Goal: Information Seeking & Learning: Learn about a topic

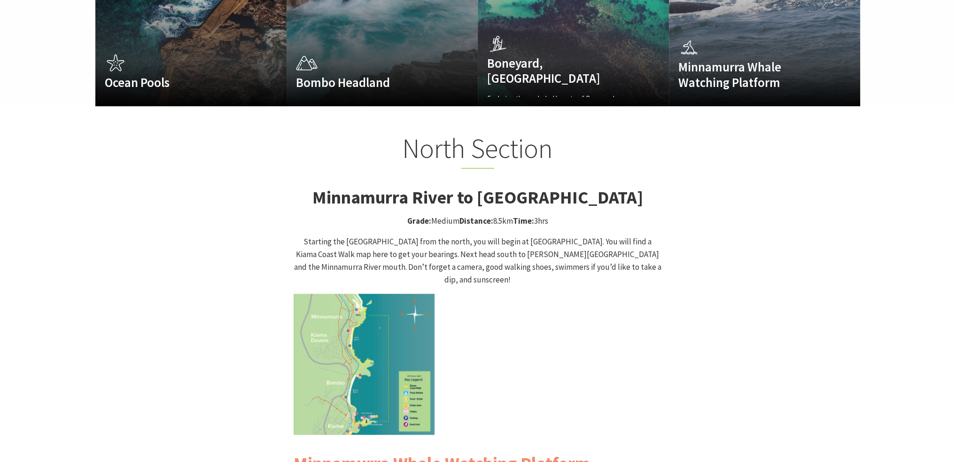
scroll to position [893, 0]
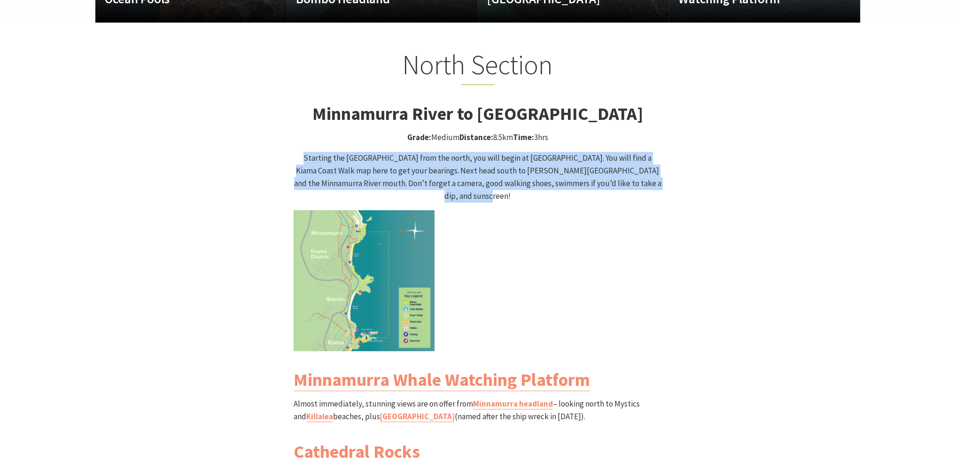
drag, startPoint x: 294, startPoint y: 140, endPoint x: 651, endPoint y: 164, distance: 357.5
click at [651, 164] on p "Starting the Kiama Coast Walk from the north, you will begin at Minnamurra Trai…" at bounding box center [478, 177] width 368 height 51
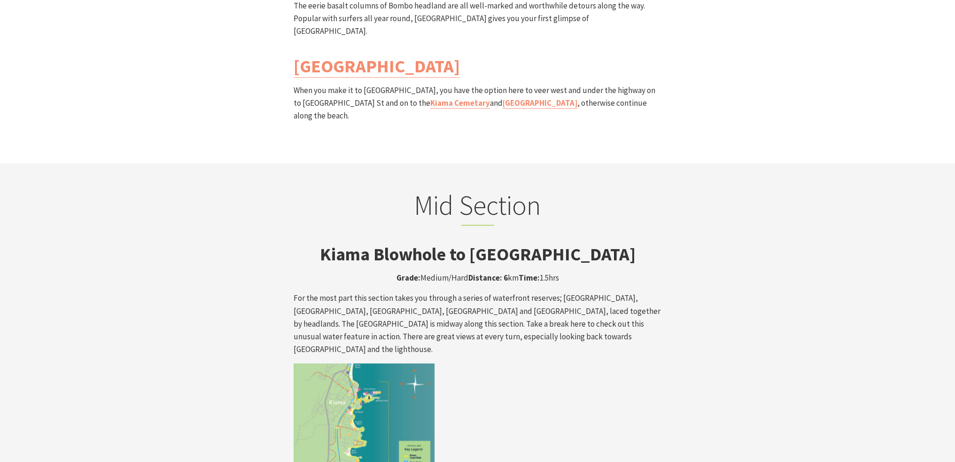
scroll to position [1457, 0]
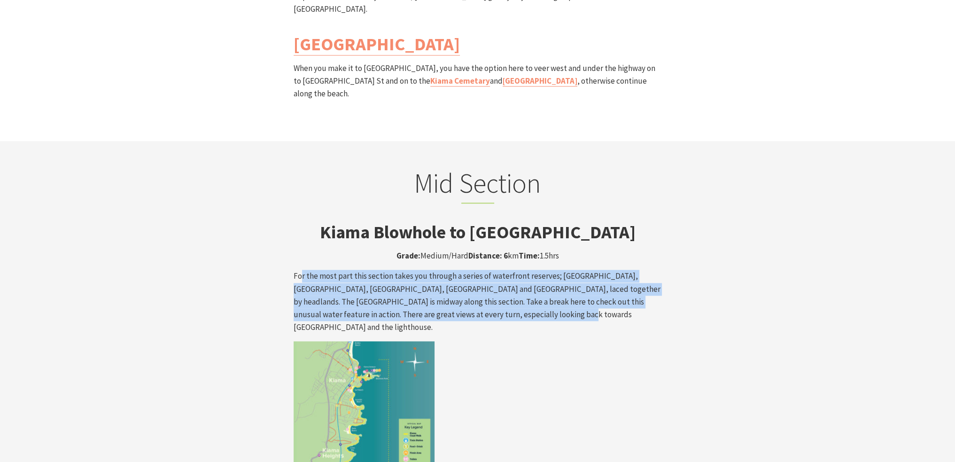
drag, startPoint x: 301, startPoint y: 227, endPoint x: 503, endPoint y: 262, distance: 205.1
click at [503, 270] on p "For the most part this section takes you through a series of waterfront reserve…" at bounding box center [478, 302] width 368 height 64
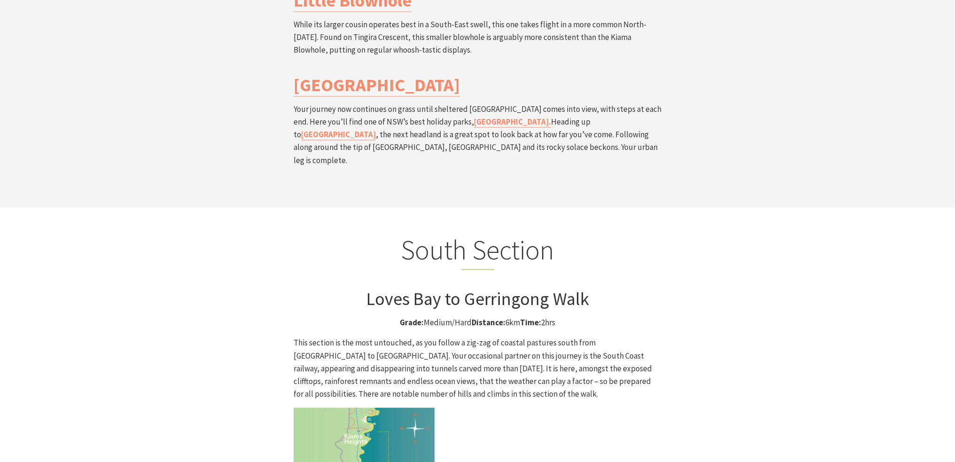
scroll to position [2256, 0]
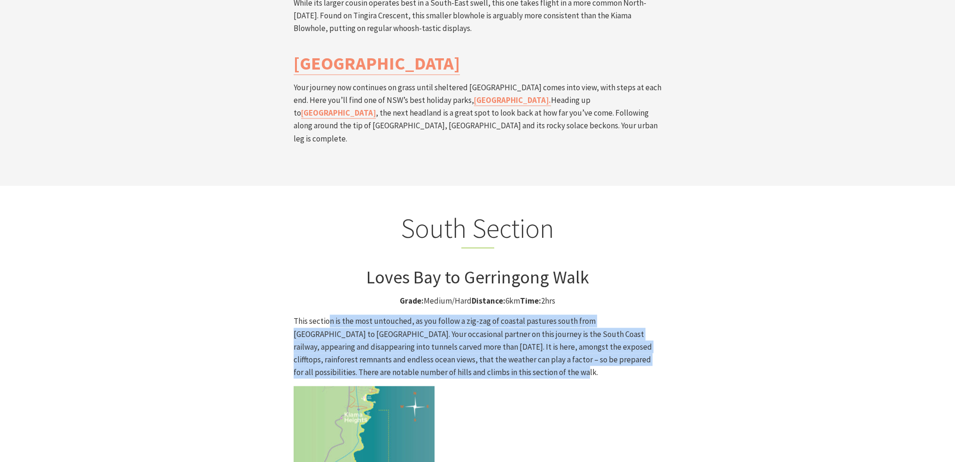
drag, startPoint x: 353, startPoint y: 227, endPoint x: 481, endPoint y: 278, distance: 137.5
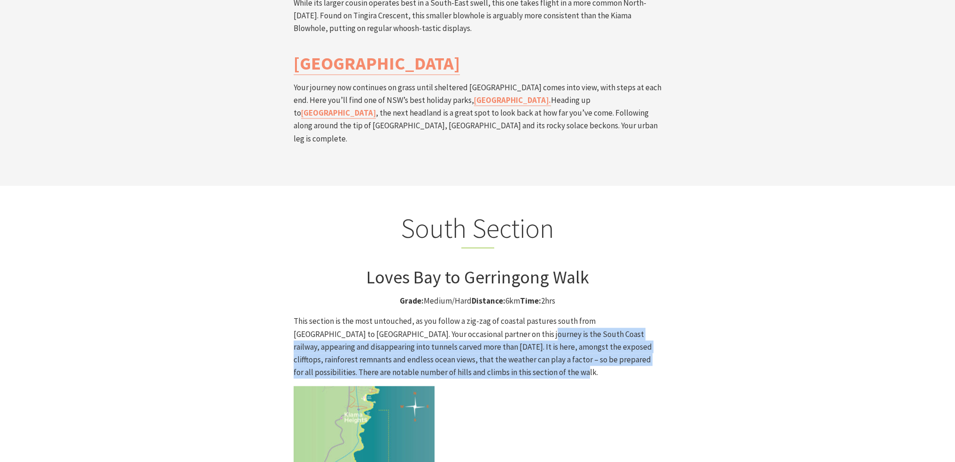
drag, startPoint x: 476, startPoint y: 243, endPoint x: 542, endPoint y: 274, distance: 73.4
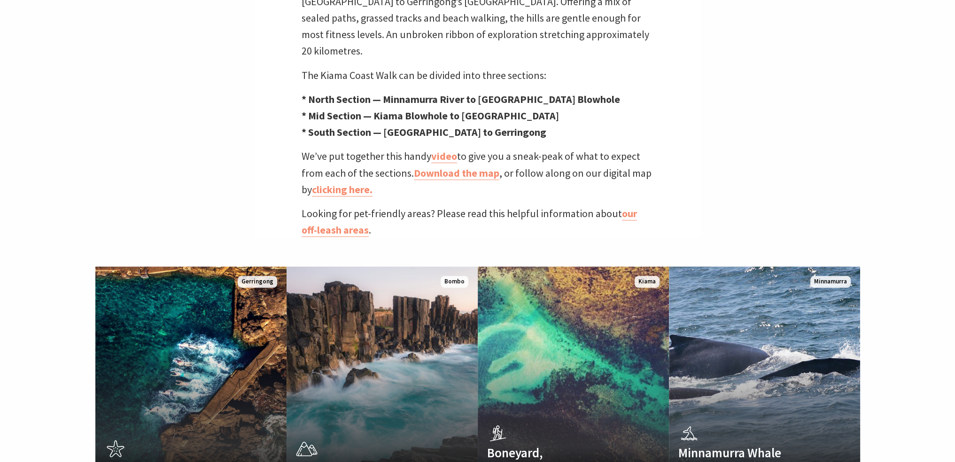
scroll to position [423, 0]
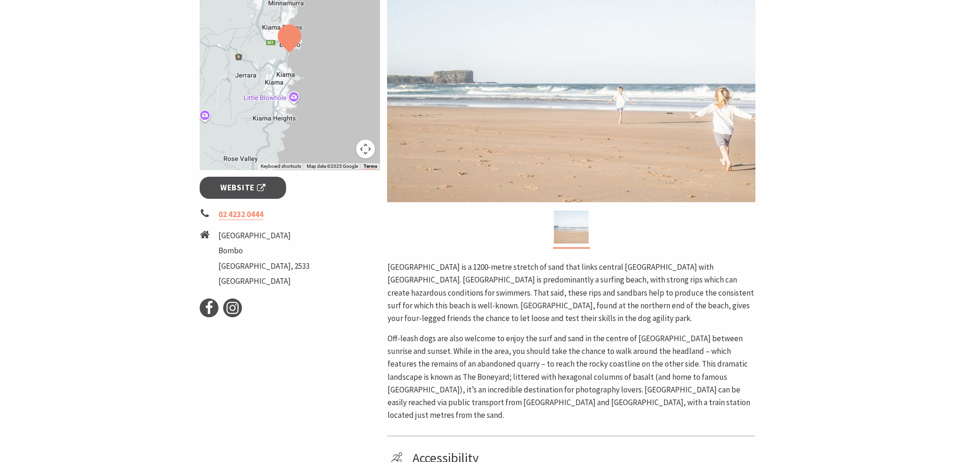
scroll to position [329, 0]
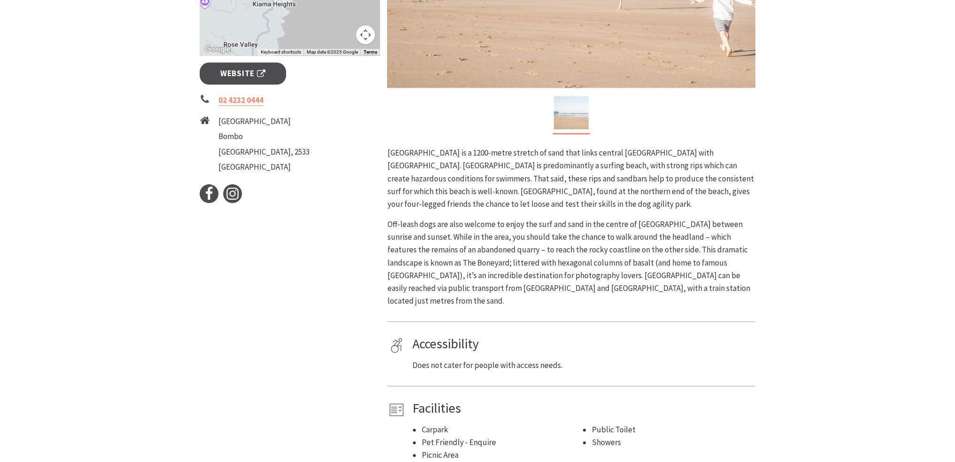
click at [695, 423] on li "Public Toilet" at bounding box center [672, 429] width 161 height 13
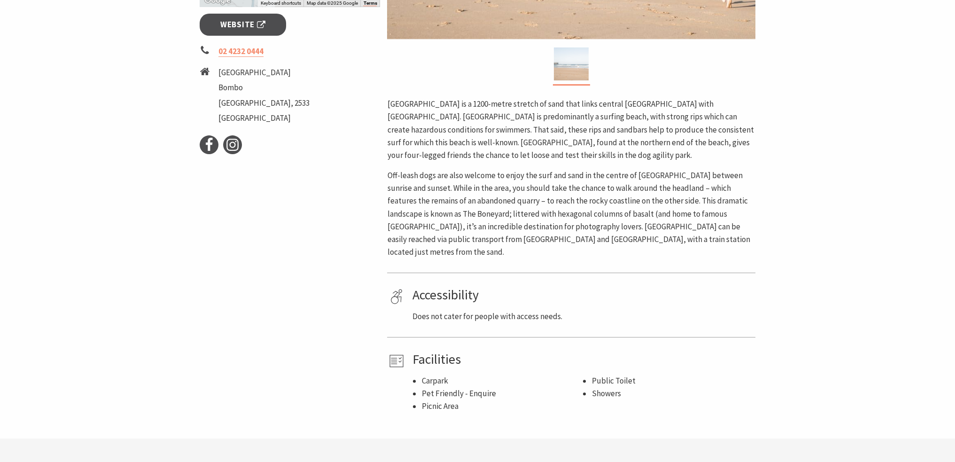
scroll to position [376, 0]
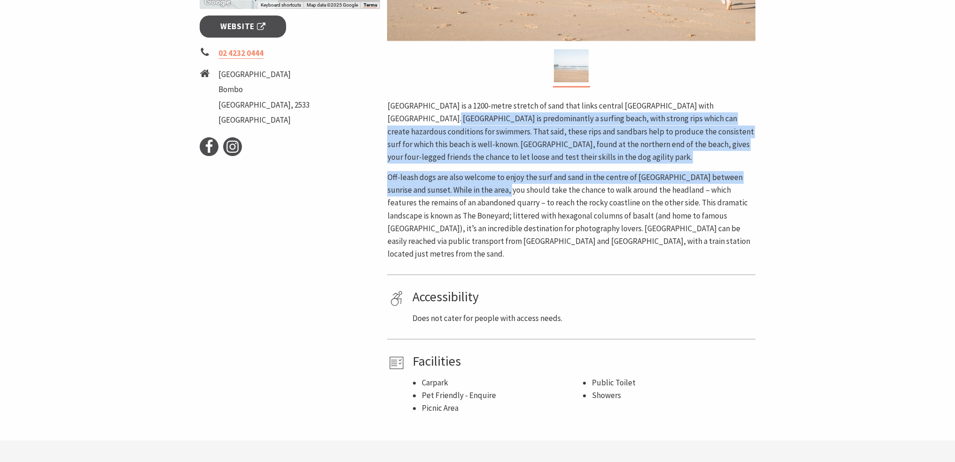
drag, startPoint x: 432, startPoint y: 124, endPoint x: 493, endPoint y: 196, distance: 94.4
click at [493, 196] on div "[GEOGRAPHIC_DATA] is a 1200-metre stretch of sand that links central [GEOGRAPHI…" at bounding box center [571, 180] width 368 height 161
click at [493, 196] on p "Off-leash dogs are also welcome to enjoy the surf and sand in the centre of [GE…" at bounding box center [571, 215] width 368 height 89
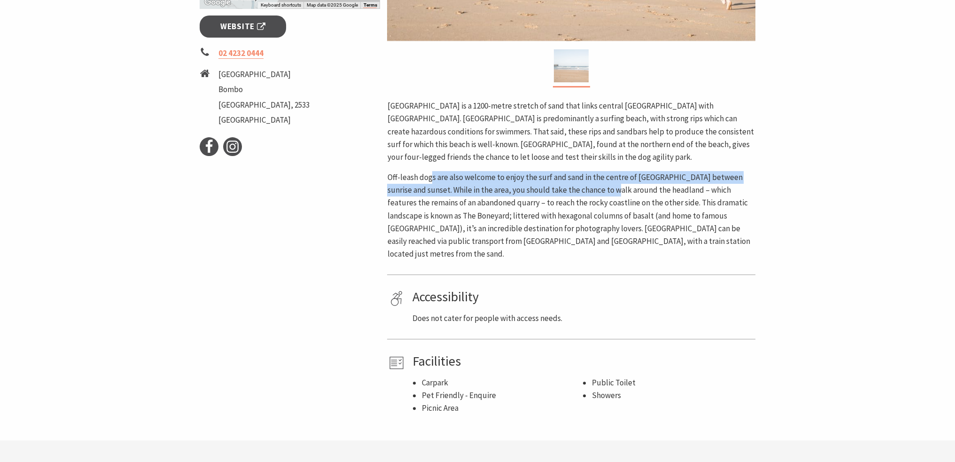
drag, startPoint x: 432, startPoint y: 181, endPoint x: 599, endPoint y: 189, distance: 167.0
click at [599, 189] on p "Off-leash dogs are also welcome to enjoy the surf and sand in the centre of [GE…" at bounding box center [571, 215] width 368 height 89
drag, startPoint x: 571, startPoint y: 175, endPoint x: 400, endPoint y: 189, distance: 172.1
click at [400, 189] on p "Off-leash dogs are also welcome to enjoy the surf and sand in the centre of [GE…" at bounding box center [571, 215] width 368 height 89
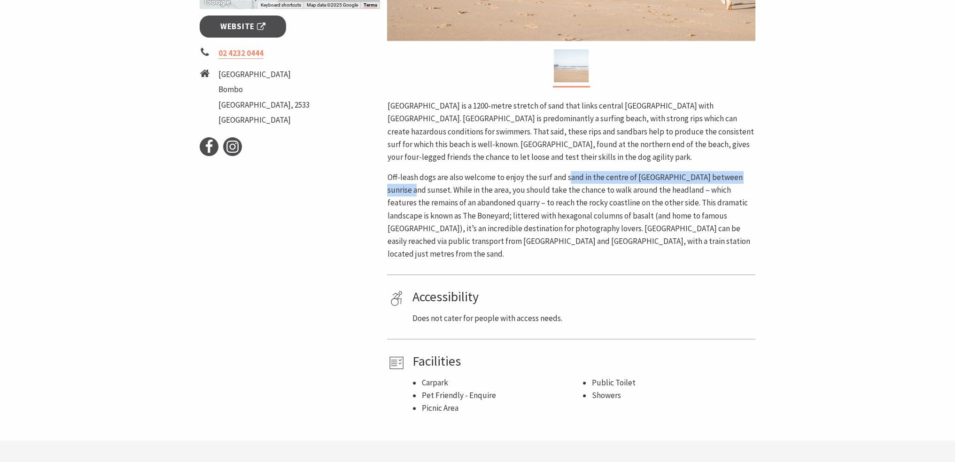
drag, startPoint x: 400, startPoint y: 189, endPoint x: 416, endPoint y: 190, distance: 16.0
click at [400, 189] on p "Off-leash dogs are also welcome to enjoy the surf and sand in the centre of [GE…" at bounding box center [571, 215] width 368 height 89
drag, startPoint x: 691, startPoint y: 192, endPoint x: 685, endPoint y: 193, distance: 6.1
click at [691, 192] on p "Off-leash dogs are also welcome to enjoy the surf and sand in the centre of [GE…" at bounding box center [571, 215] width 368 height 89
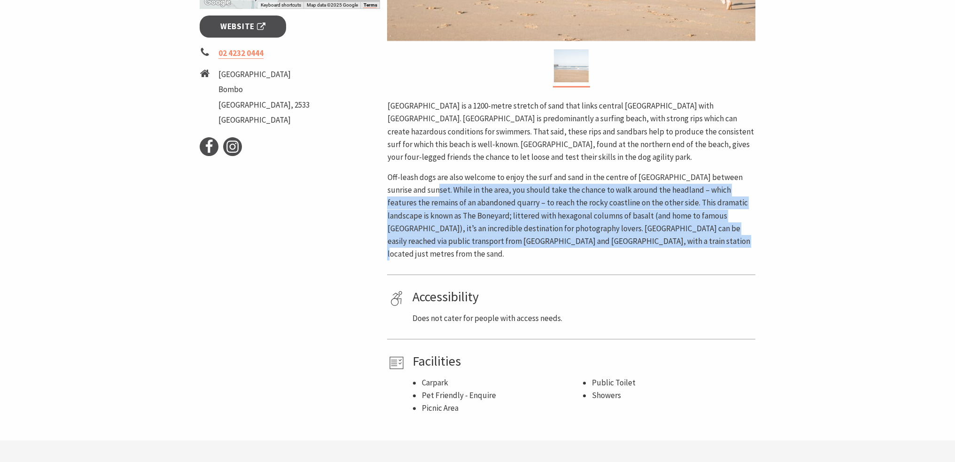
drag, startPoint x: 420, startPoint y: 188, endPoint x: 681, endPoint y: 242, distance: 266.8
click at [681, 242] on p "Off-leash dogs are also welcome to enjoy the surf and sand in the centre of [GE…" at bounding box center [571, 215] width 368 height 89
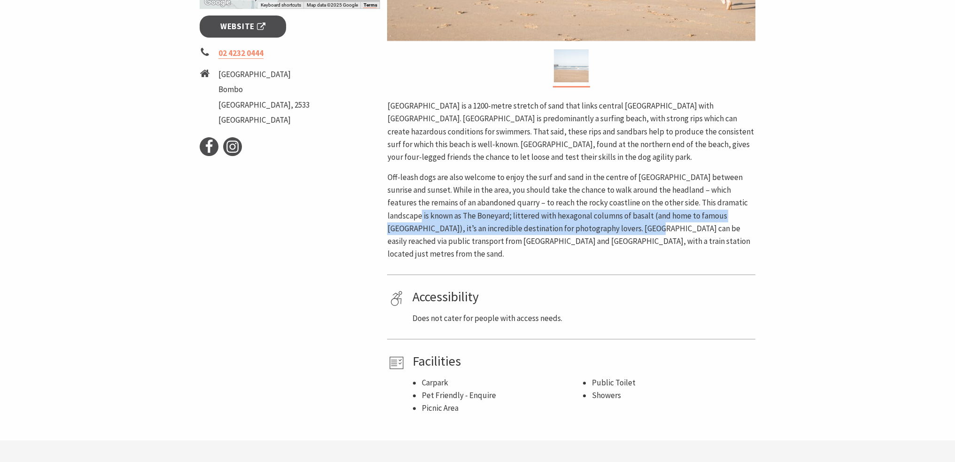
drag, startPoint x: 396, startPoint y: 218, endPoint x: 605, endPoint y: 230, distance: 210.0
click at [605, 230] on p "Off-leash dogs are also welcome to enjoy the surf and sand in the centre of [GE…" at bounding box center [571, 215] width 368 height 89
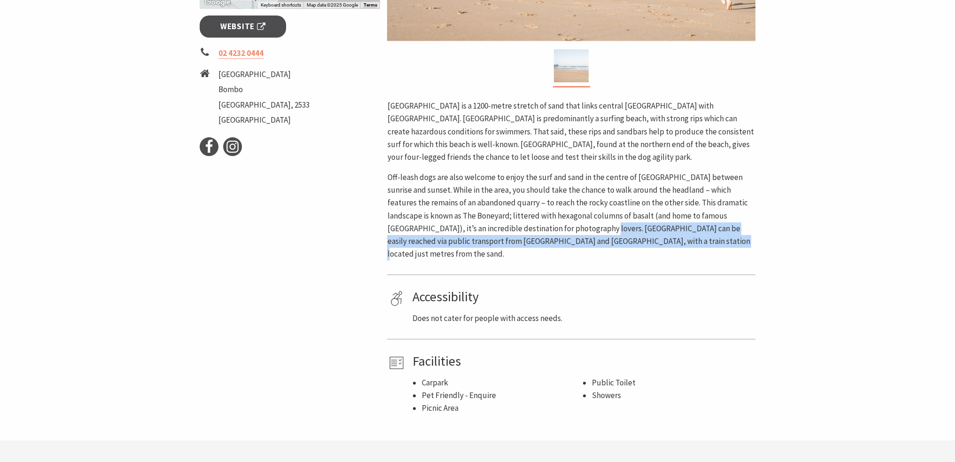
drag, startPoint x: 649, startPoint y: 244, endPoint x: 555, endPoint y: 228, distance: 95.3
click at [555, 228] on p "Off-leash dogs are also welcome to enjoy the surf and sand in the centre of [GE…" at bounding box center [571, 215] width 368 height 89
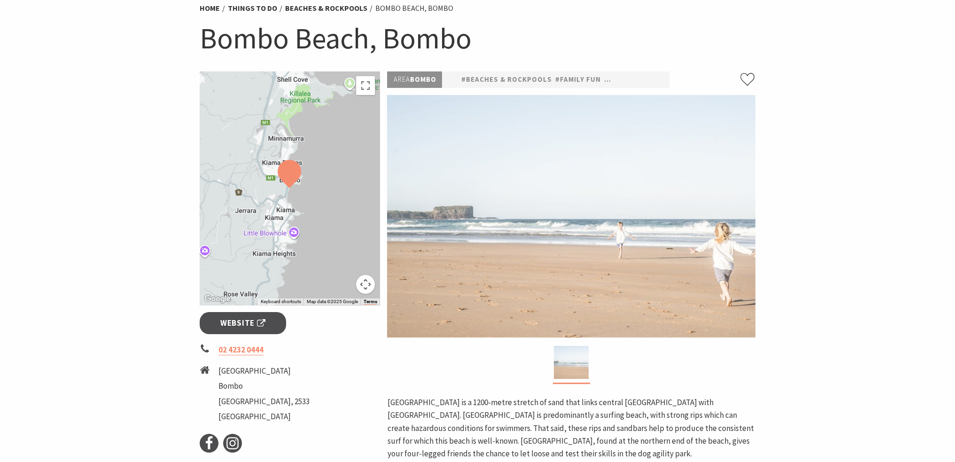
scroll to position [94, 0]
